Goal: Information Seeking & Learning: Check status

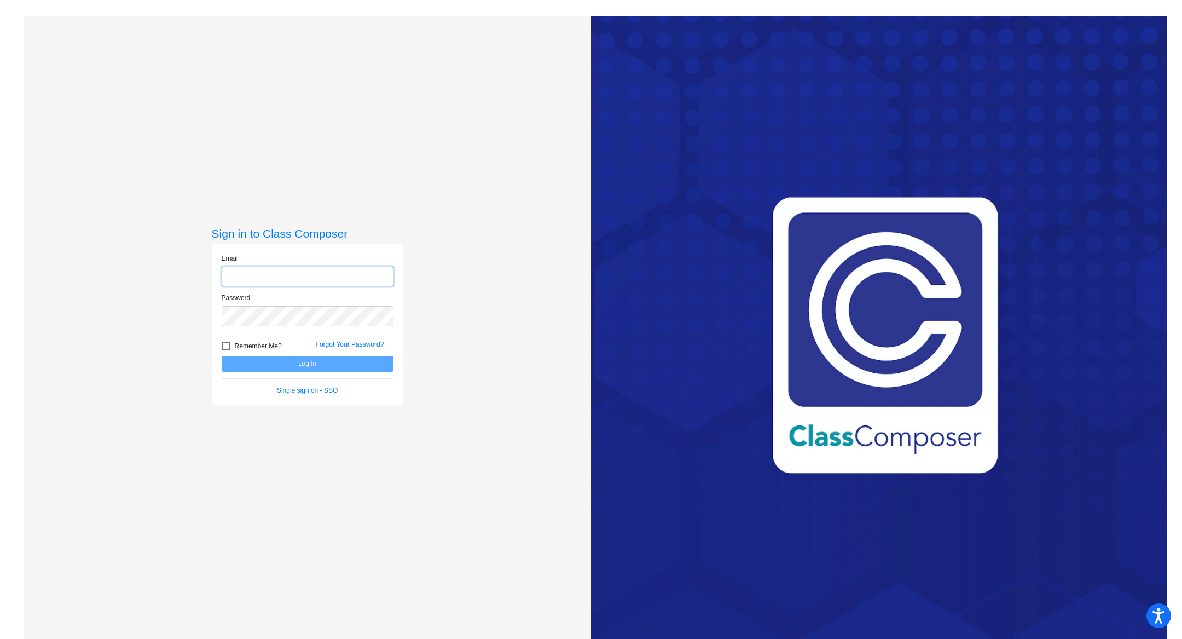
type input "[EMAIL_ADDRESS][PERSON_NAME][DOMAIN_NAME]"
click at [297, 370] on button "Log In" at bounding box center [308, 364] width 172 height 16
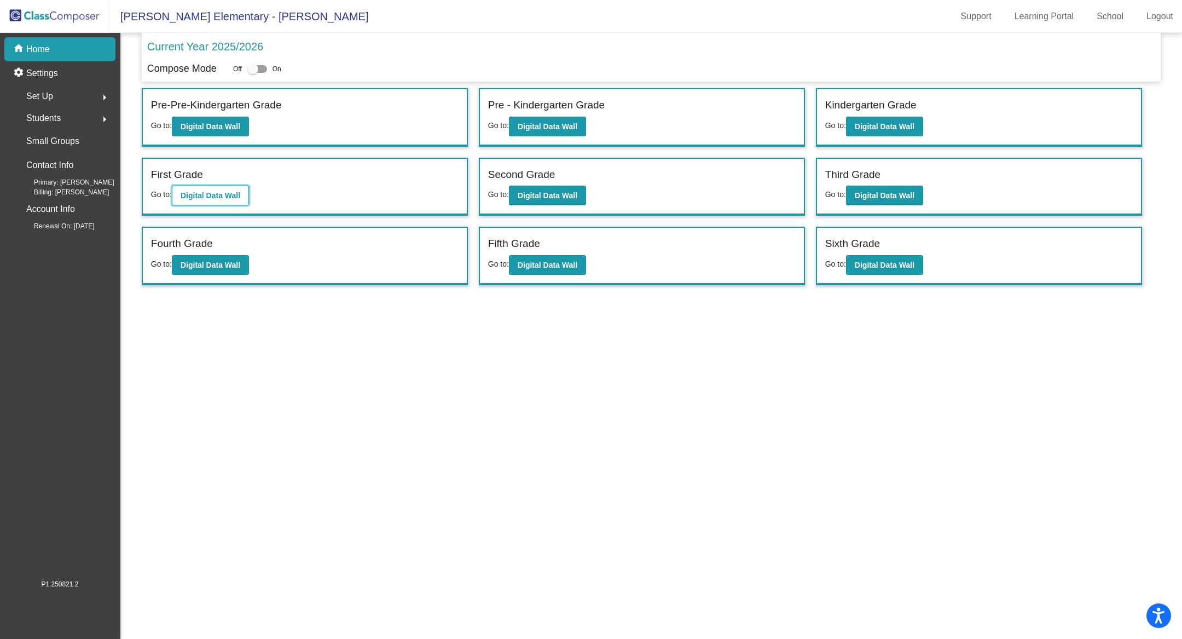
click at [198, 196] on b "Digital Data Wall" at bounding box center [211, 195] width 60 height 9
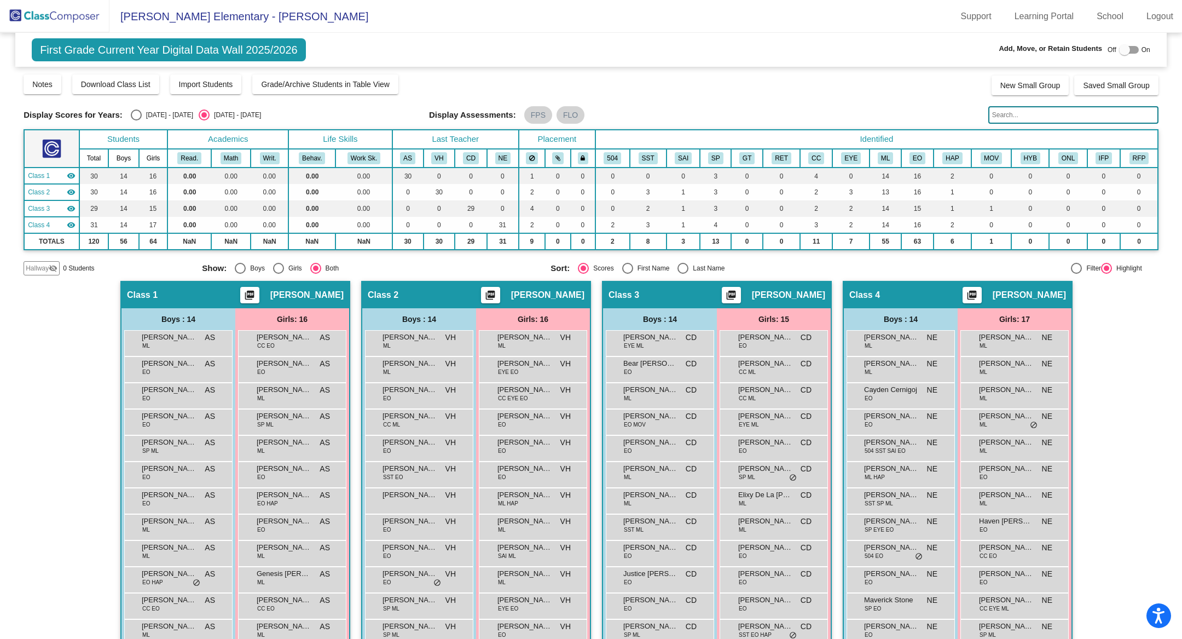
click at [134, 108] on div "Display Scores for Years: [DATE] - [DATE] [DATE] - [DATE] Display Assessments: …" at bounding box center [591, 115] width 1135 height 18
click at [134, 106] on div "Display Scores for Years: [DATE] - [DATE] [DATE] - [DATE] Display Assessments: …" at bounding box center [591, 115] width 1135 height 18
click at [134, 109] on div "Select an option" at bounding box center [136, 114] width 11 height 11
click at [136, 120] on input "[DATE] - [DATE]" at bounding box center [136, 120] width 1 height 1
radio input "true"
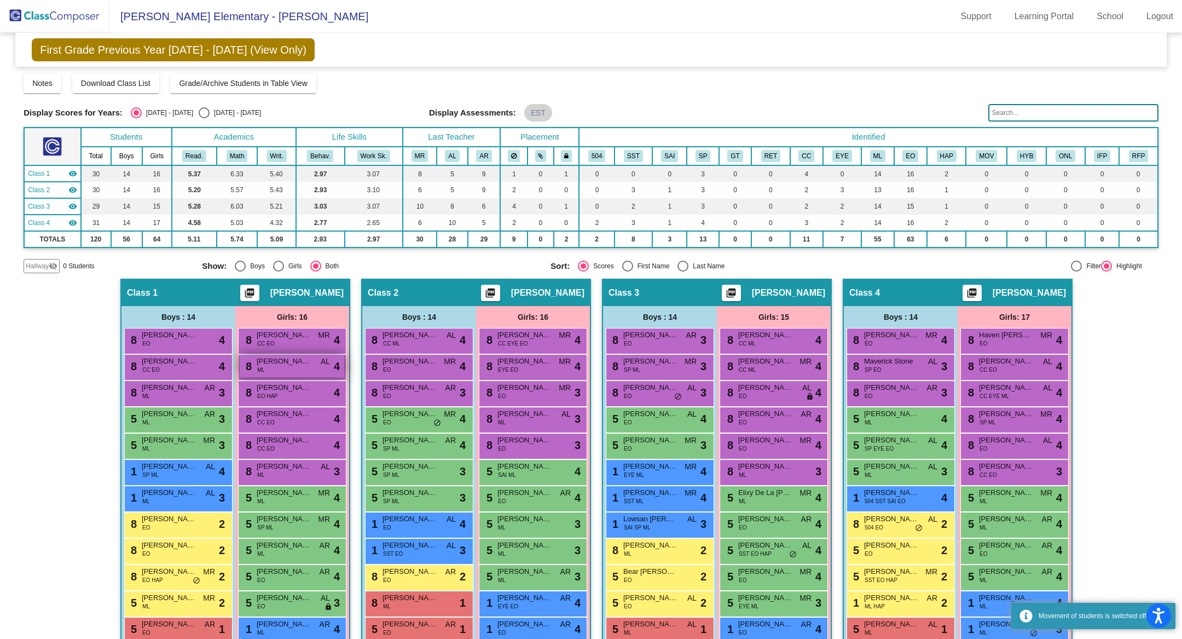
scroll to position [151, 0]
